Goal: Navigation & Orientation: Find specific page/section

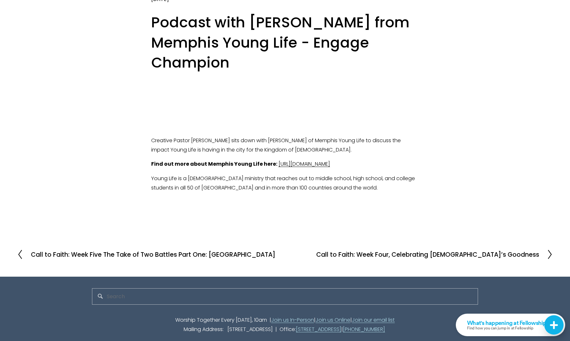
scroll to position [73, 0]
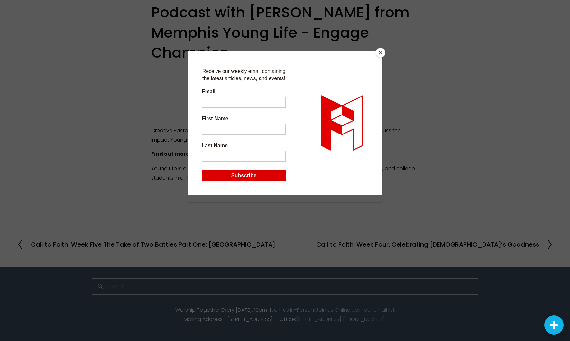
click at [379, 55] on button "Close" at bounding box center [381, 53] width 10 height 10
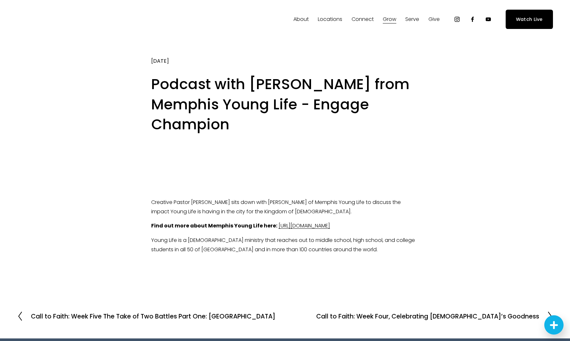
scroll to position [0, 0]
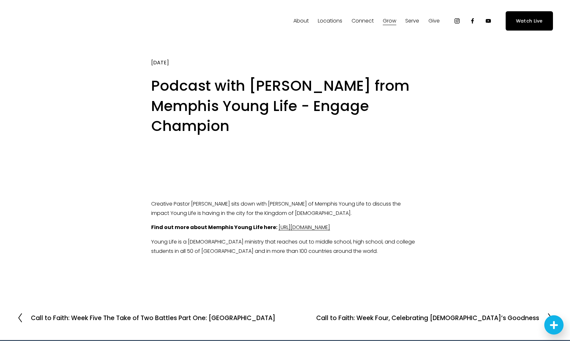
click at [0, 0] on span "Staff" at bounding box center [0, 0] width 0 height 0
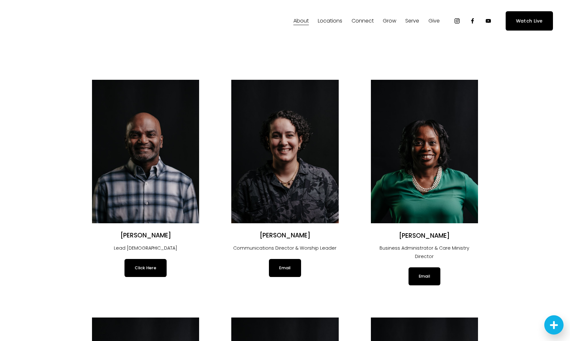
click at [0, 0] on link "Elder Nominations" at bounding box center [0, 0] width 0 height 0
click at [0, 0] on span "Our DNA" at bounding box center [0, 0] width 0 height 0
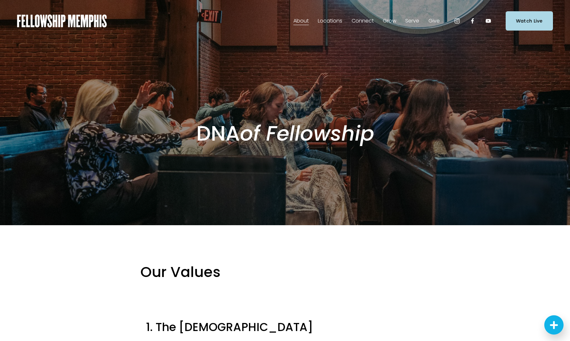
click at [0, 0] on span "Careers" at bounding box center [0, 0] width 0 height 0
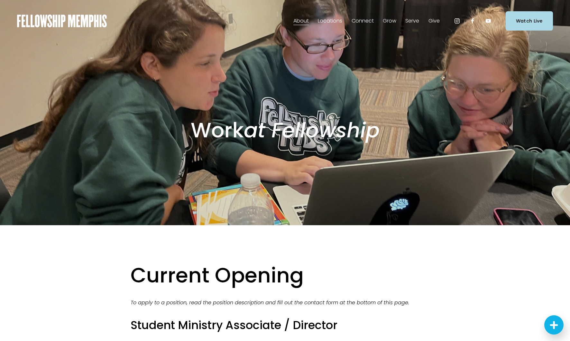
click at [0, 0] on span "Our DNA" at bounding box center [0, 0] width 0 height 0
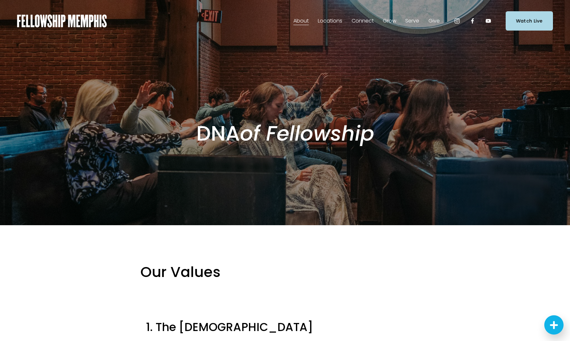
click at [0, 0] on span "Our Story & Beliefs" at bounding box center [0, 0] width 0 height 0
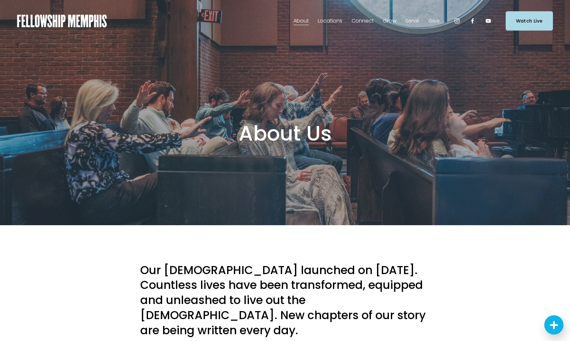
click at [0, 0] on span "In-Person" at bounding box center [0, 0] width 0 height 0
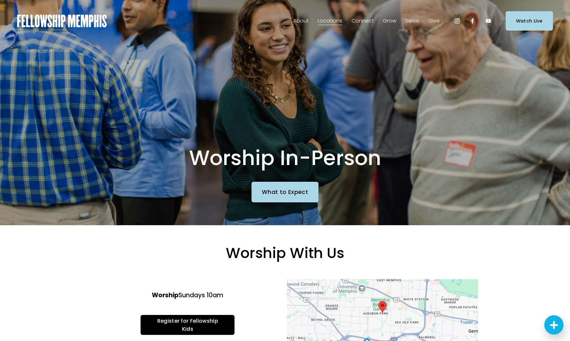
click at [0, 0] on span "Women" at bounding box center [0, 0] width 0 height 0
click at [456, 21] on use "Instagram" at bounding box center [457, 20] width 5 height 5
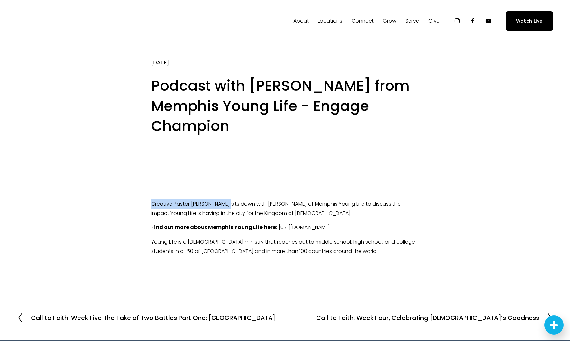
drag, startPoint x: 149, startPoint y: 203, endPoint x: 230, endPoint y: 206, distance: 80.8
click at [230, 206] on div "Creative Pastor [PERSON_NAME] sits down with [PERSON_NAME] of Memphis Young Lif…" at bounding box center [285, 228] width 279 height 68
drag, startPoint x: 230, startPoint y: 206, endPoint x: 224, endPoint y: 206, distance: 6.4
copy p "Creative [DEMOGRAPHIC_DATA] [PERSON_NAME]"
